Goal: Book appointment/travel/reservation

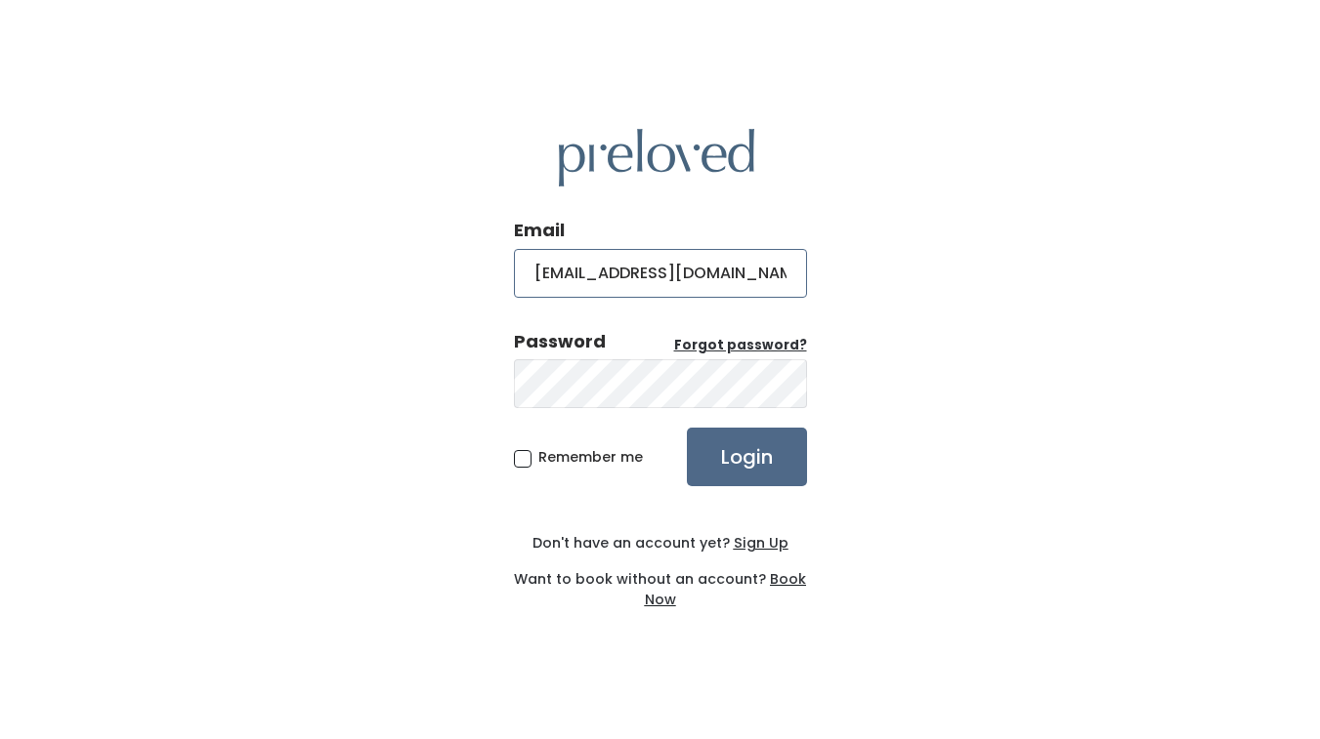
click at [755, 275] on input "haileymorrison2001@gmail.om" at bounding box center [660, 273] width 293 height 49
type input "haileymorrison2001@gmail.com"
click at [745, 458] on input "Login" at bounding box center [747, 457] width 120 height 59
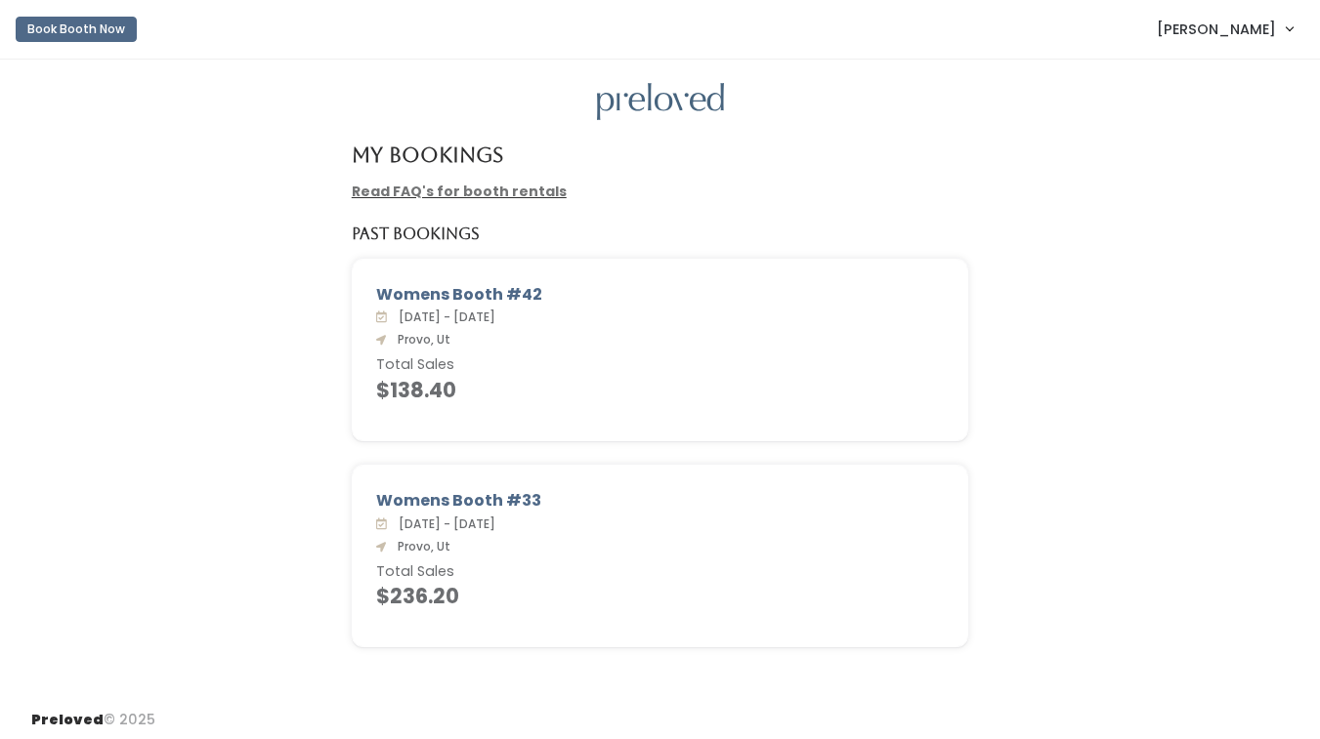
click at [108, 31] on button "Book Booth Now" at bounding box center [76, 29] width 121 height 25
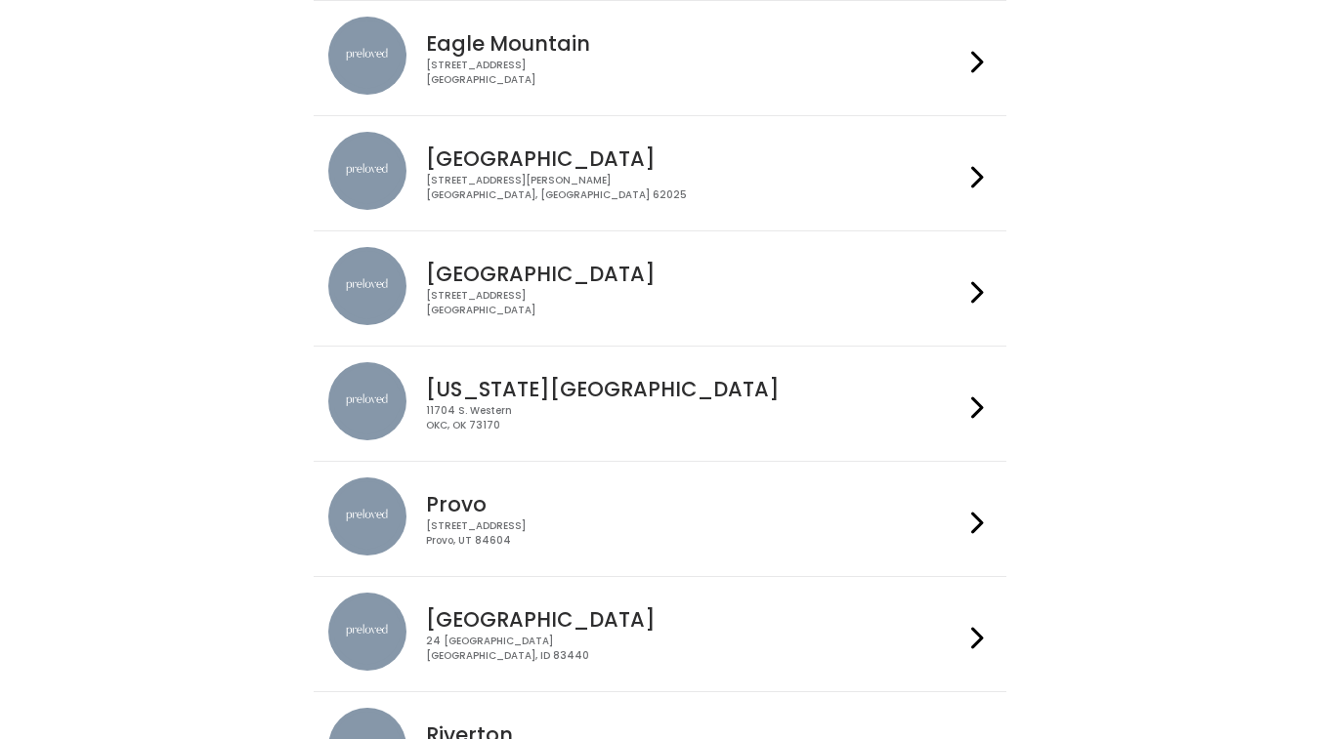
scroll to position [205, 0]
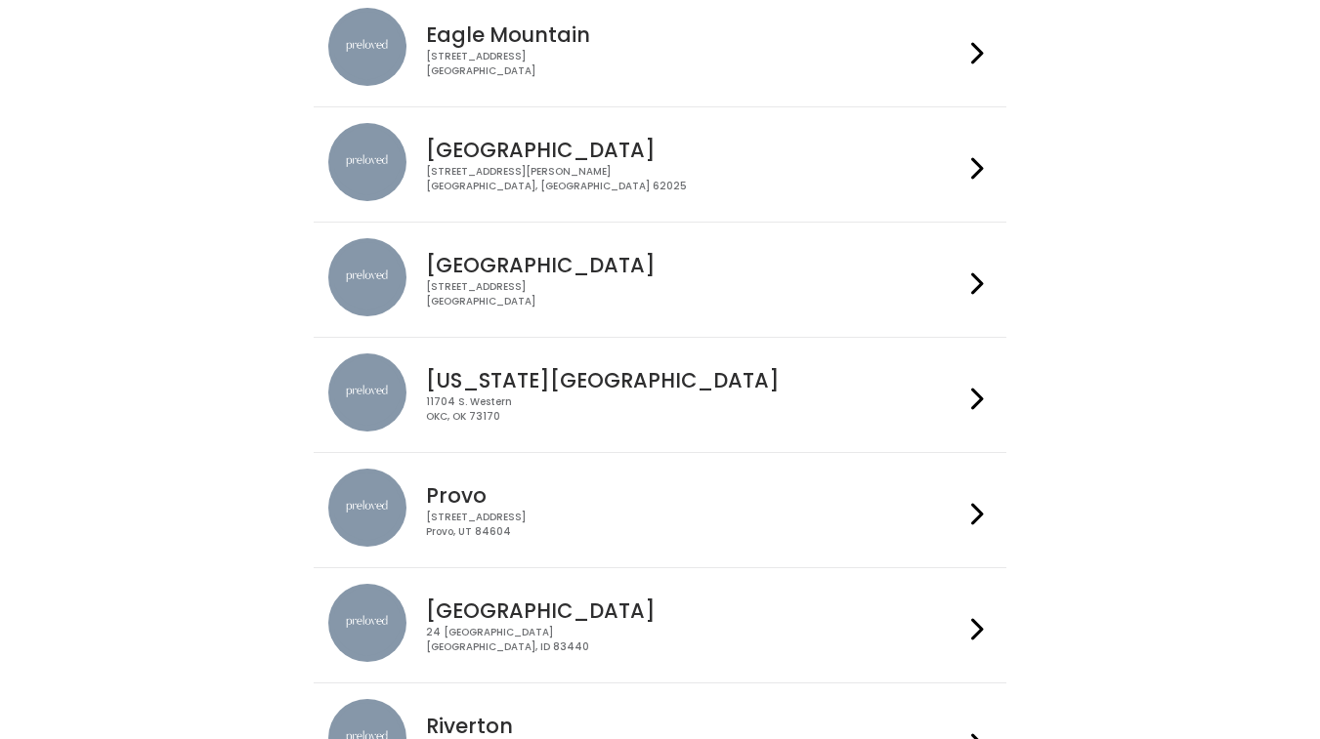
click at [524, 511] on div "230 W Cougar Blvd Provo, UT 84604" at bounding box center [694, 525] width 537 height 28
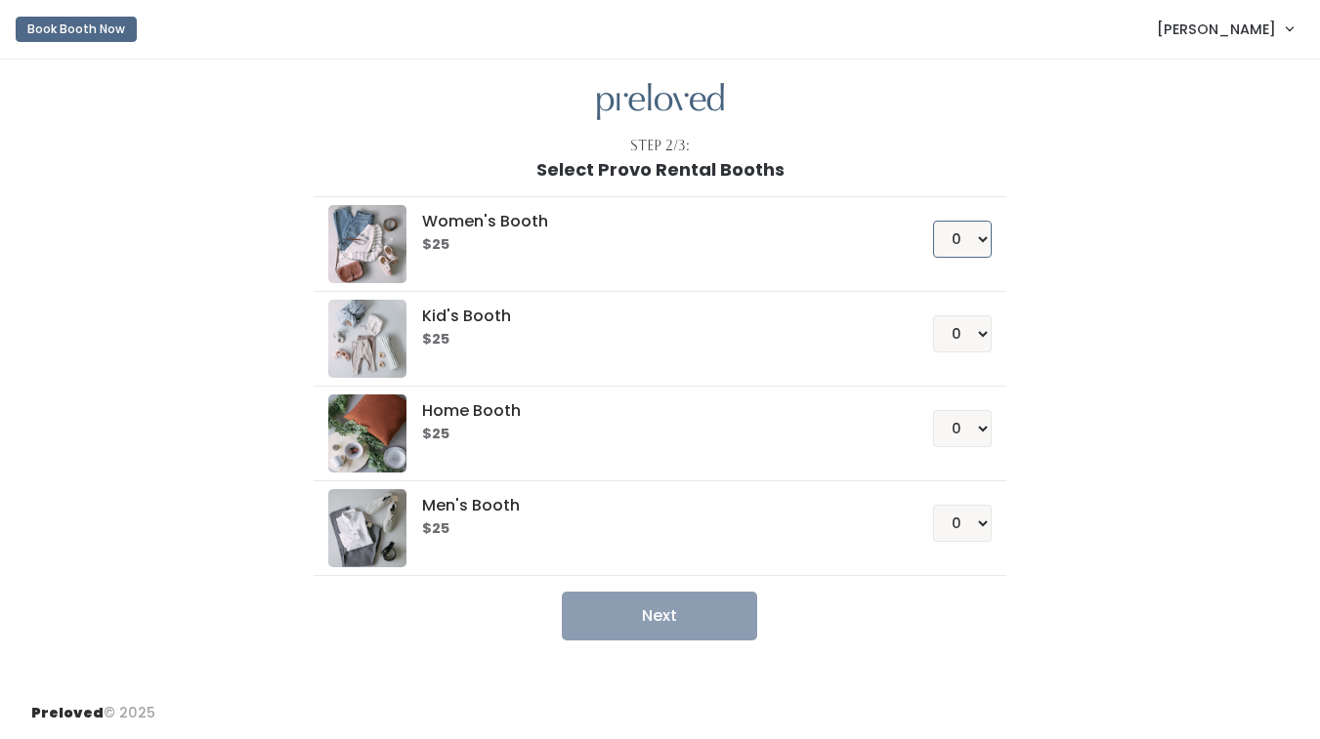
select select "1"
click at [686, 614] on button "Next" at bounding box center [659, 616] width 195 height 49
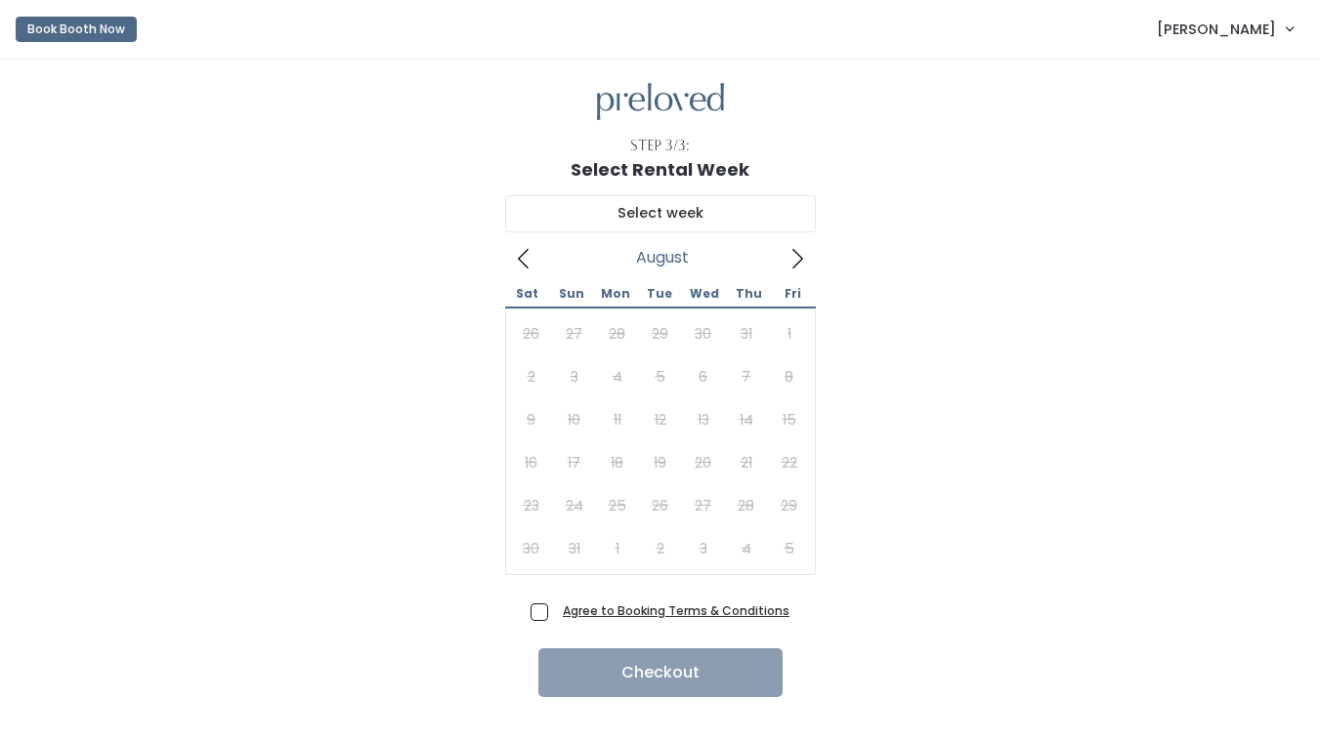
click at [799, 265] on icon at bounding box center [796, 258] width 21 height 21
